Goal: Communication & Community: Answer question/provide support

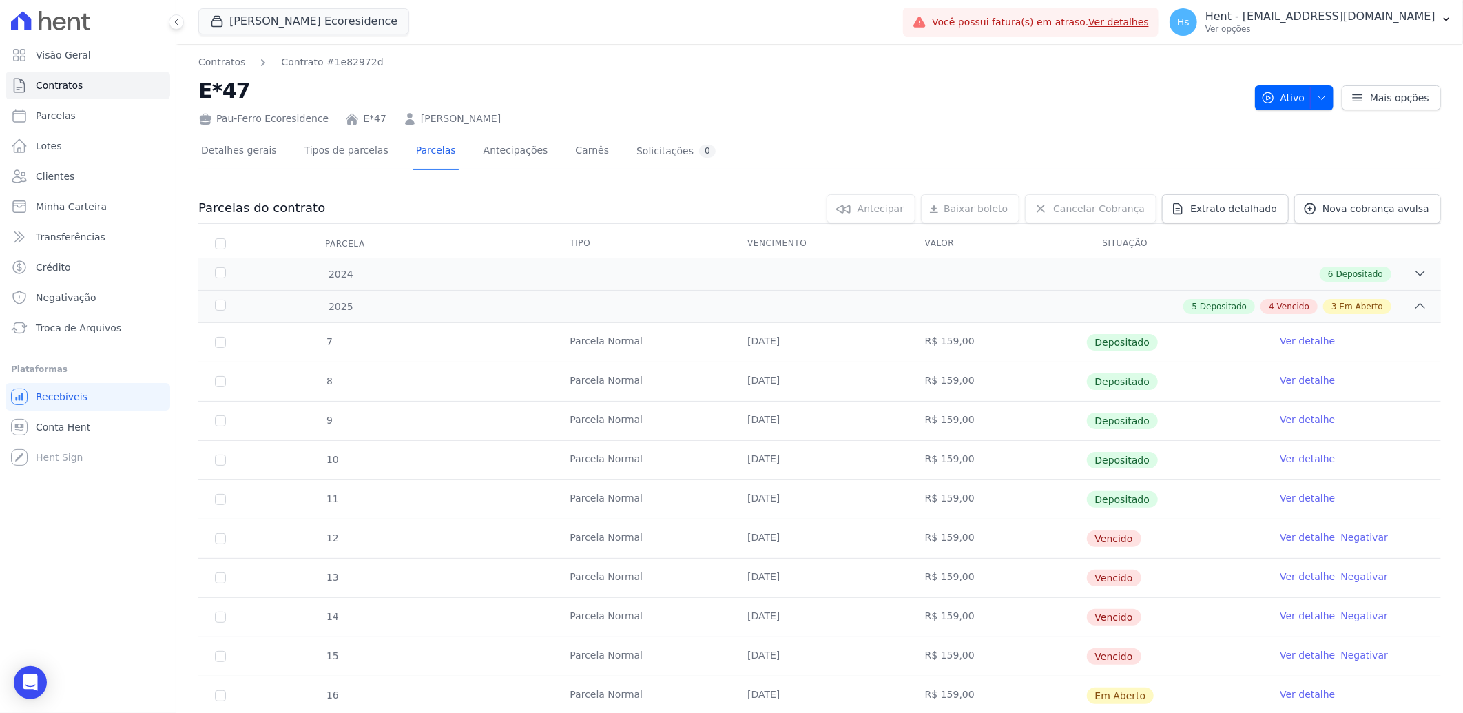
click at [1284, 538] on link "Ver detalhe" at bounding box center [1307, 537] width 55 height 14
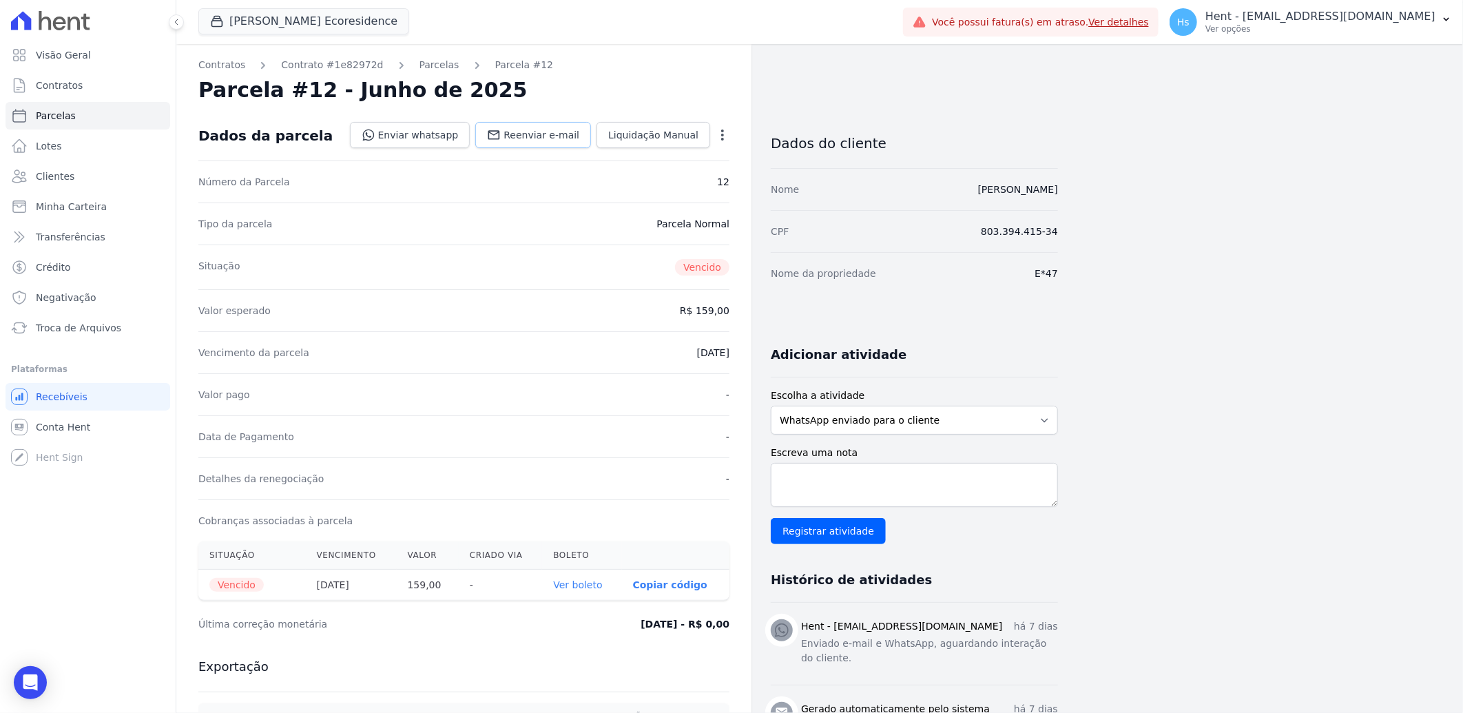
click at [530, 133] on span "Reenviar e-mail" at bounding box center [542, 135] width 76 height 14
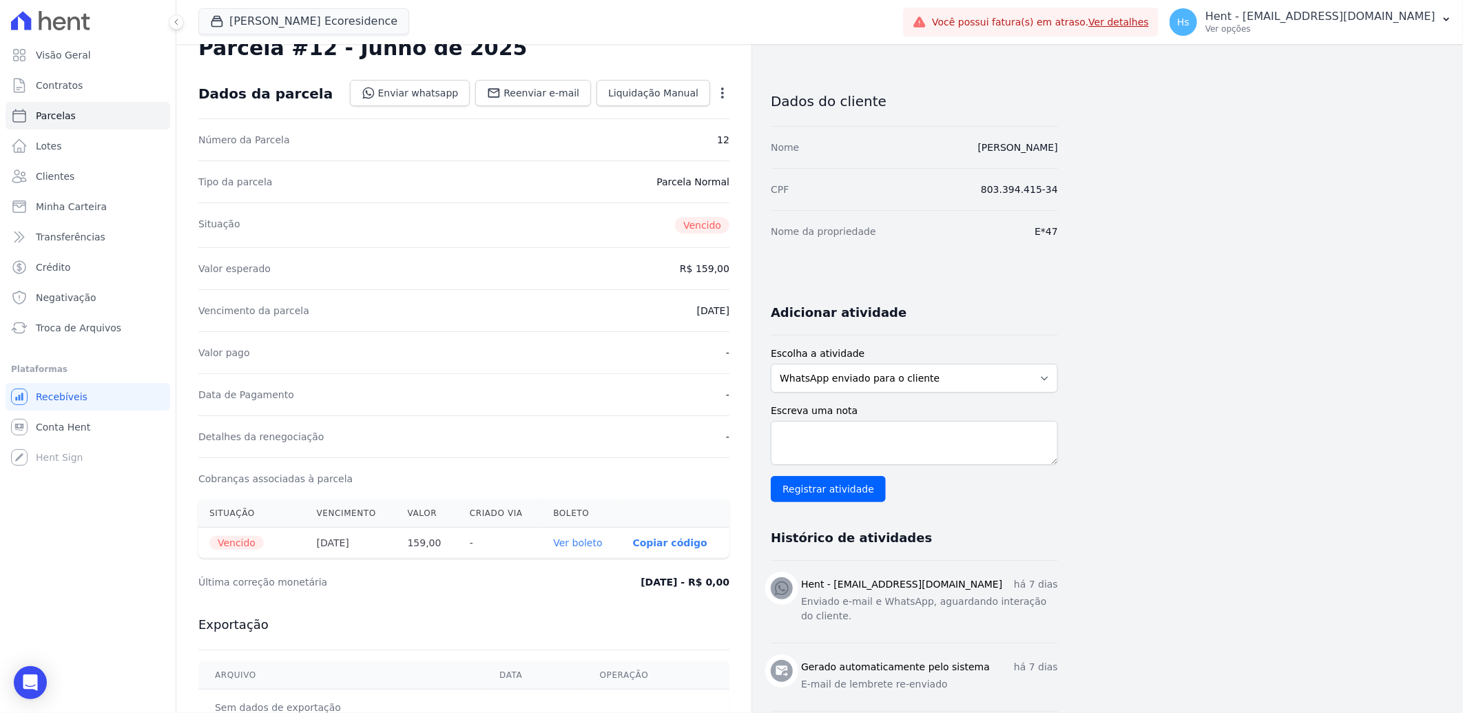
scroll to position [76, 0]
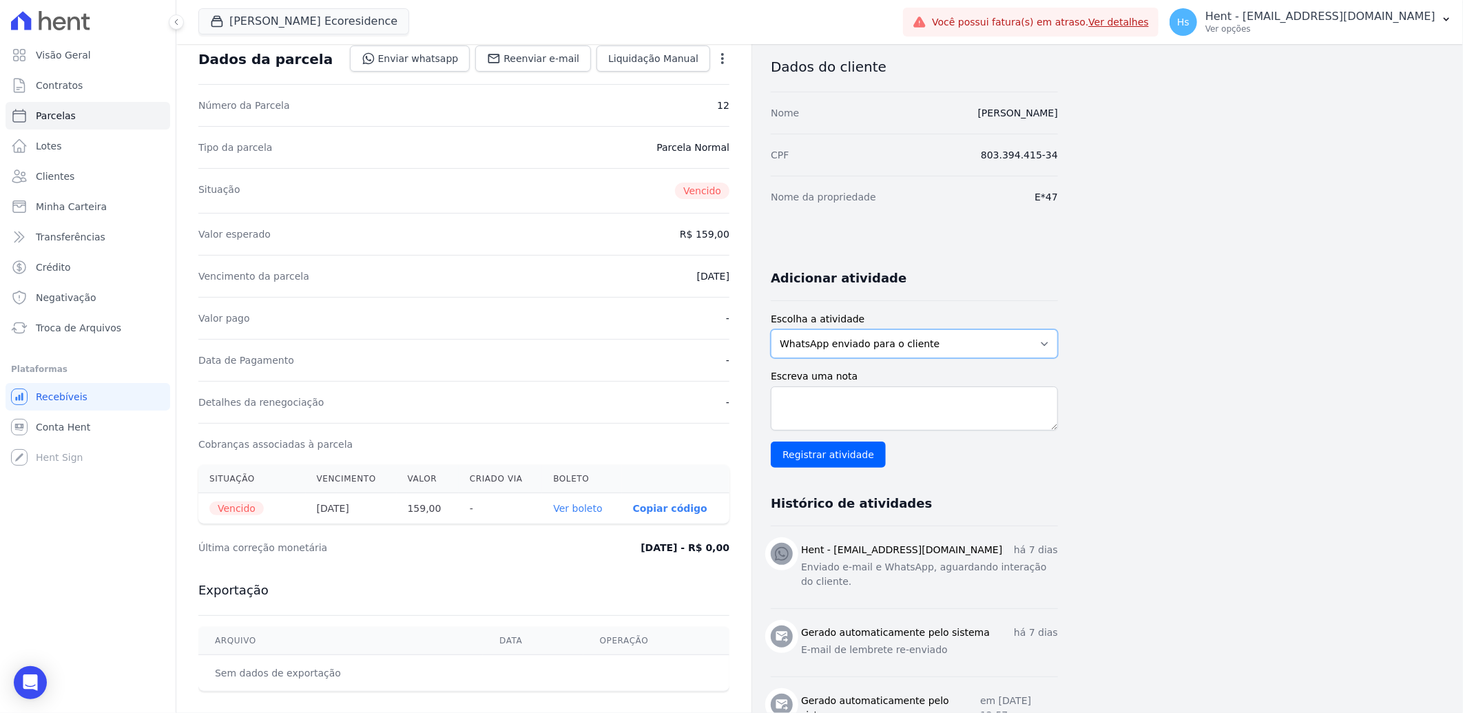
click at [870, 334] on select "WhatsApp enviado para o cliente Adicionar um comentário Ligação feita para o cl…" at bounding box center [914, 343] width 287 height 29
click at [771, 329] on select "WhatsApp enviado para o cliente Adicionar um comentário Ligação feita para o cl…" at bounding box center [914, 343] width 287 height 29
click at [830, 402] on textarea "Escreva uma nota" at bounding box center [914, 408] width 287 height 44
drag, startPoint x: 840, startPoint y: 587, endPoint x: 800, endPoint y: 569, distance: 44.4
click at [800, 569] on div "Hent - [EMAIL_ADDRESS][DOMAIN_NAME] há 7 dias Enviado e-mail e WhatsApp, aguard…" at bounding box center [914, 567] width 287 height 49
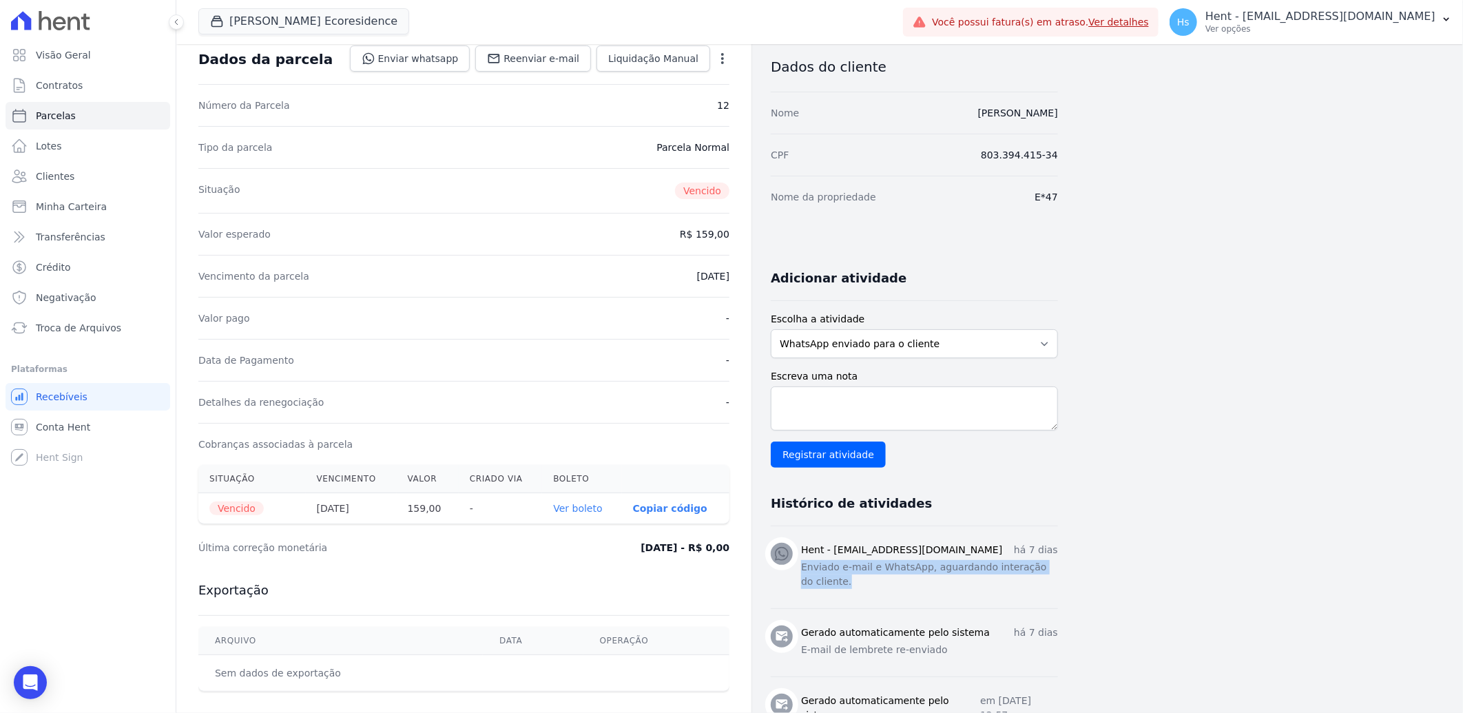
drag, startPoint x: 800, startPoint y: 569, endPoint x: 811, endPoint y: 569, distance: 11.0
copy p "Enviado e-mail e WhatsApp, aguardando interação do cliente."
paste textarea "Enviado e-mail e WhatsApp, aguardando interação do cliente."
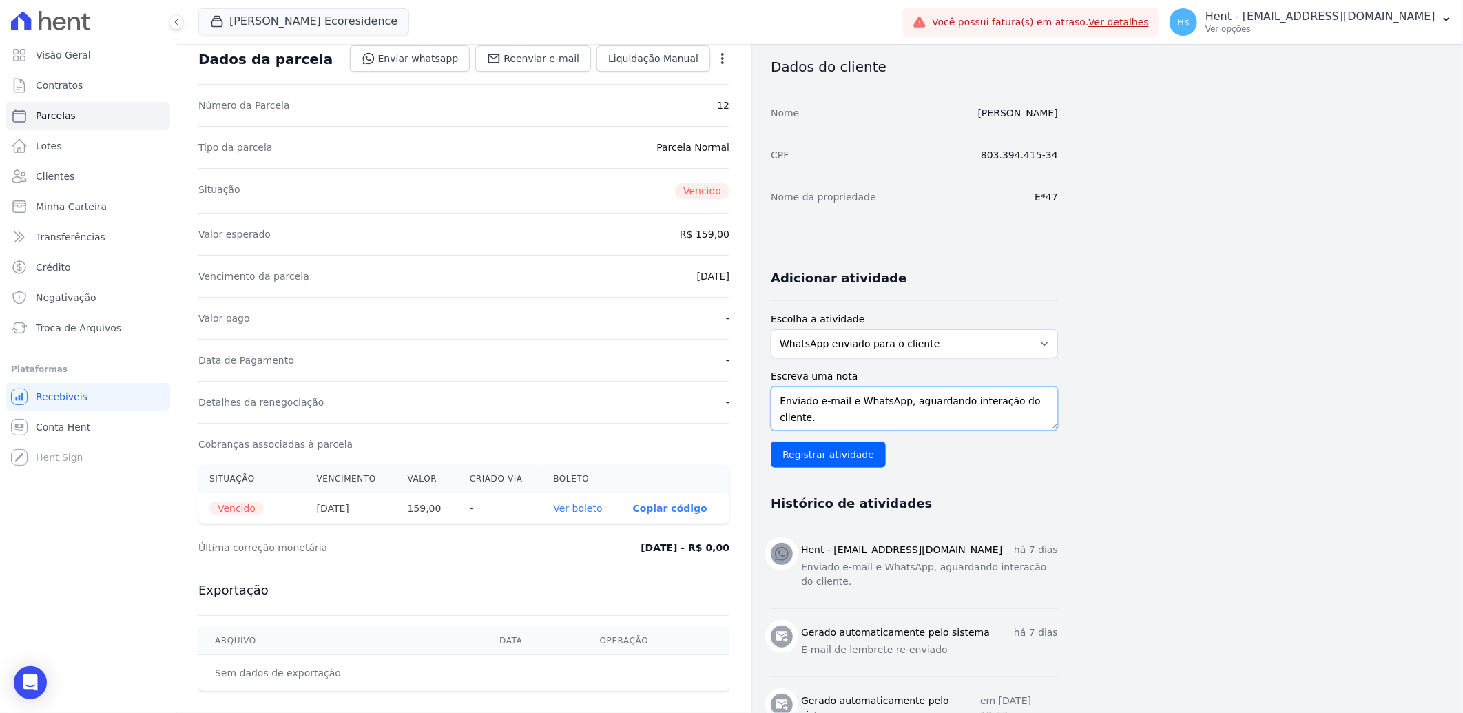
drag, startPoint x: 841, startPoint y: 400, endPoint x: 849, endPoint y: 400, distance: 7.6
click at [845, 400] on textarea "Enviado e-mail e WhatsApp, aguardando interação do cliente." at bounding box center [914, 408] width 287 height 44
drag, startPoint x: 849, startPoint y: 400, endPoint x: 727, endPoint y: 402, distance: 121.3
type textarea "WhatsApp, aguardando interação do cliente."
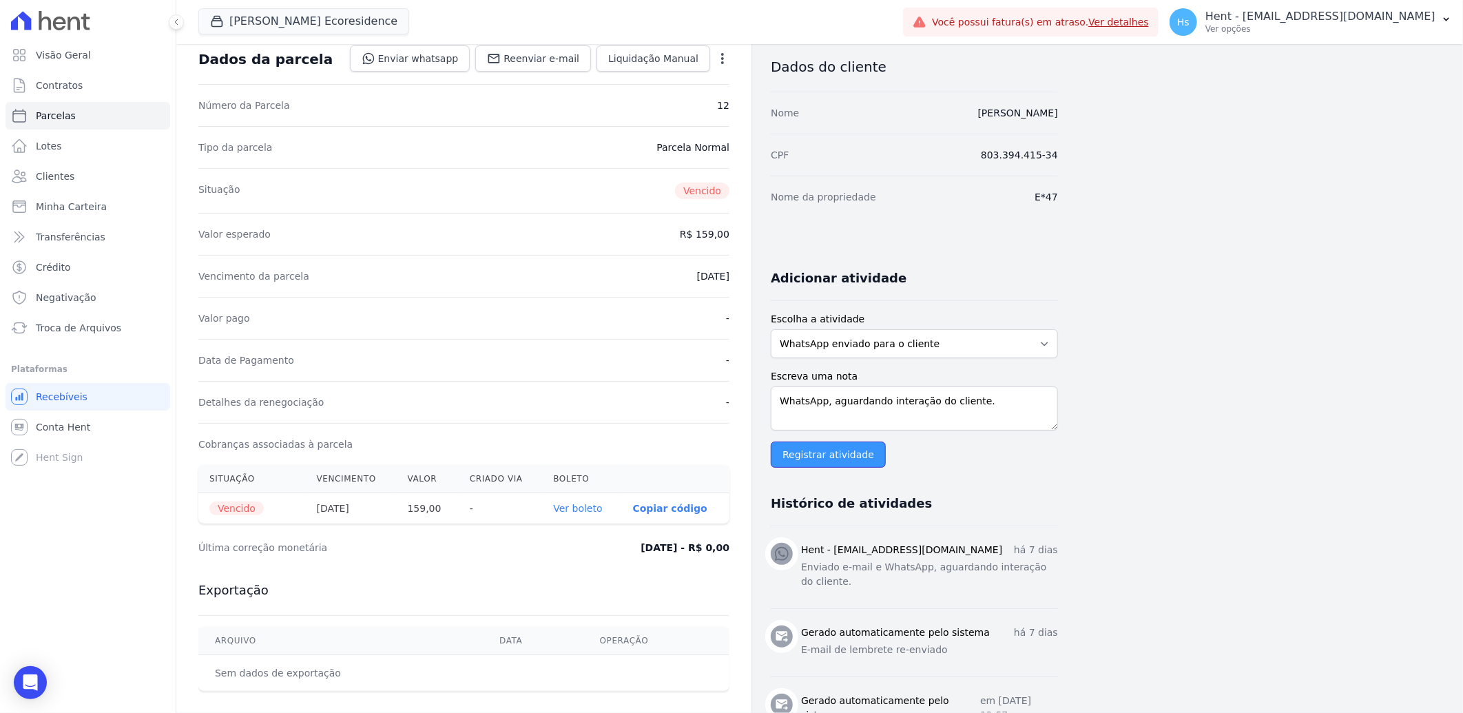
click at [854, 460] on input "Registrar atividade" at bounding box center [828, 455] width 115 height 26
